Goal: Task Accomplishment & Management: Manage account settings

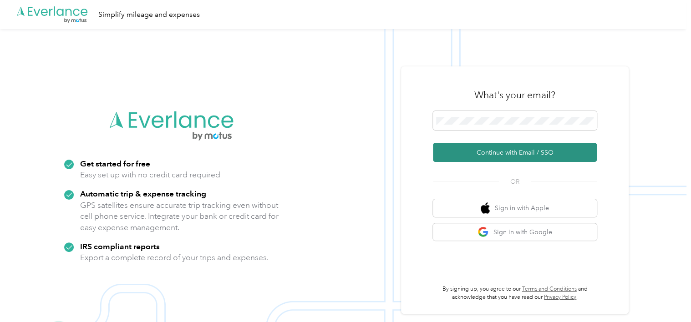
click at [489, 153] on button "Continue with Email / SSO" at bounding box center [515, 152] width 164 height 19
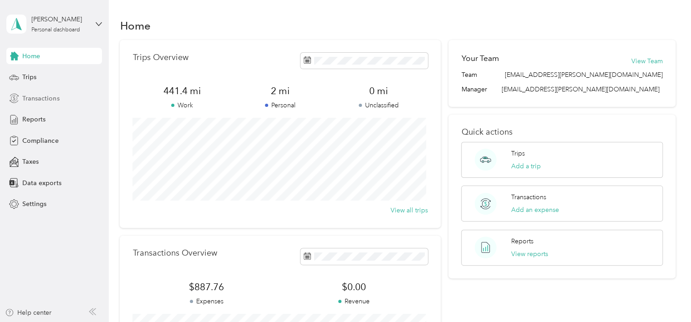
click at [52, 94] on span "Transactions" at bounding box center [40, 99] width 37 height 10
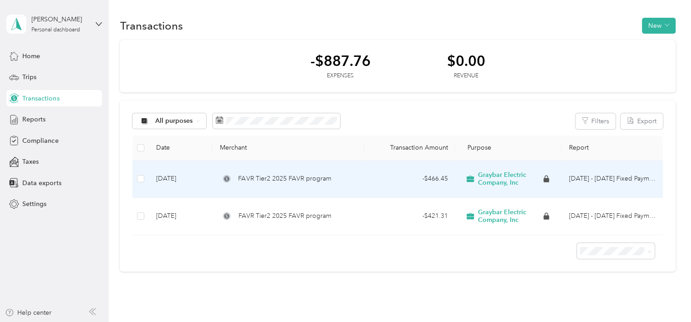
click at [269, 180] on span "FAVR Tier2 2025 FAVR program" at bounding box center [284, 179] width 93 height 10
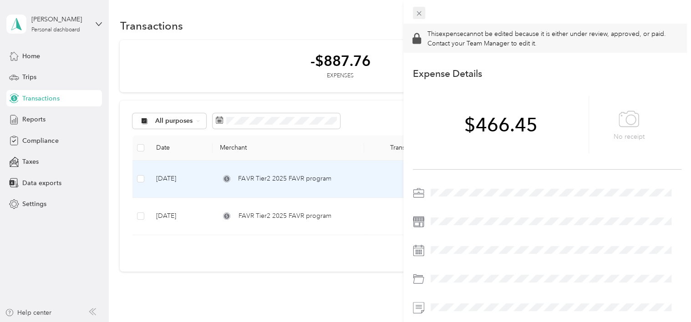
click at [418, 15] on icon at bounding box center [419, 14] width 8 height 8
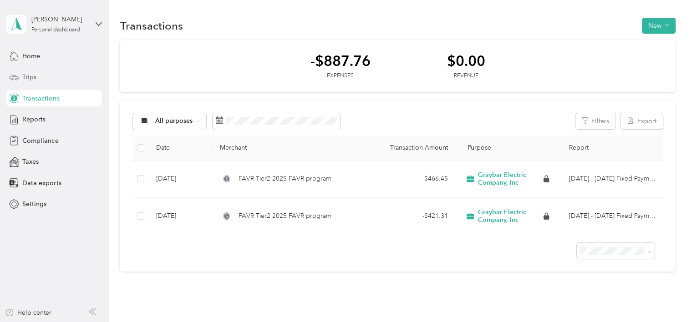
click at [54, 79] on div "Trips" at bounding box center [54, 77] width 96 height 16
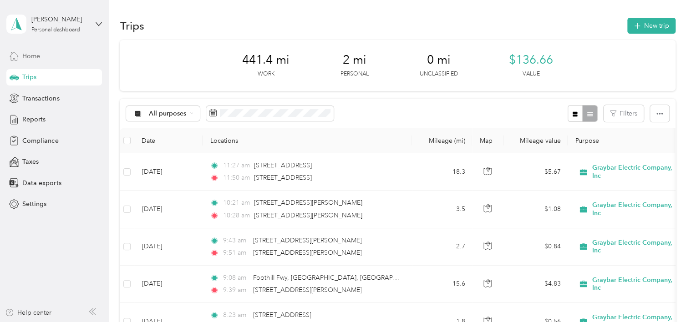
click at [42, 57] on div "Home" at bounding box center [54, 56] width 96 height 16
